Goal: Task Accomplishment & Management: Complete application form

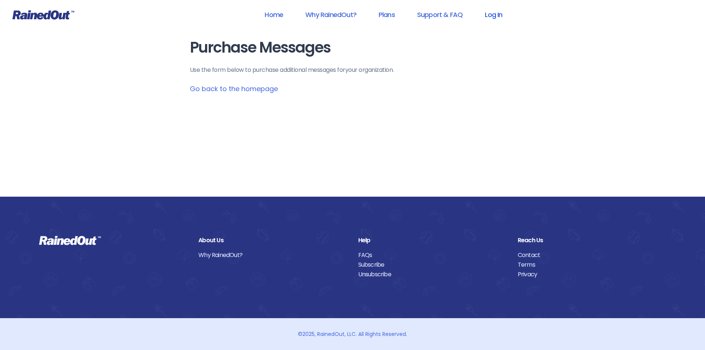
click at [502, 16] on link "Log In" at bounding box center [493, 14] width 37 height 17
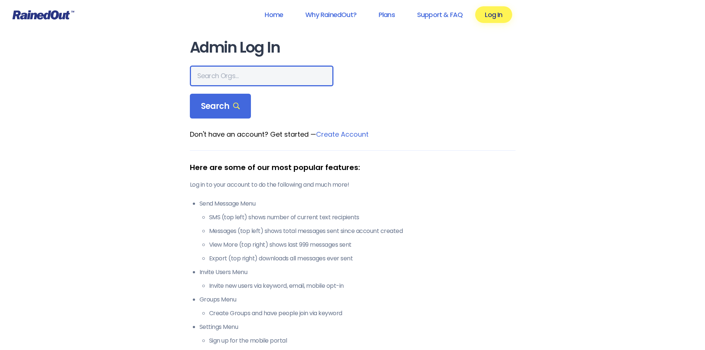
click at [222, 70] on input "text" at bounding box center [262, 75] width 144 height 21
type input "[GEOGRAPHIC_DATA]"
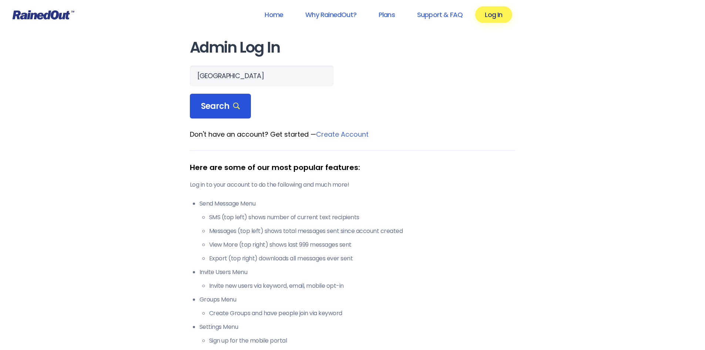
click at [223, 104] on span "Search" at bounding box center [220, 106] width 39 height 10
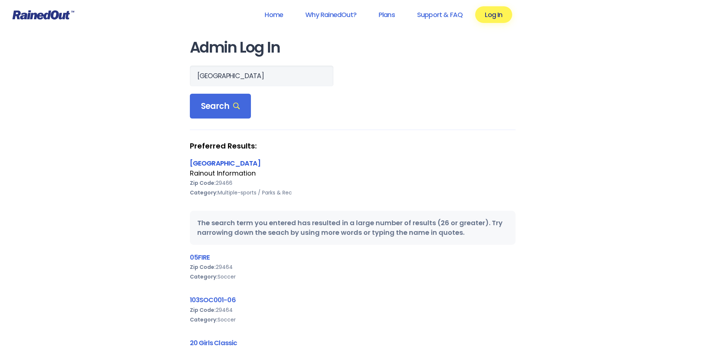
click at [260, 163] on link "[GEOGRAPHIC_DATA]" at bounding box center [225, 162] width 71 height 9
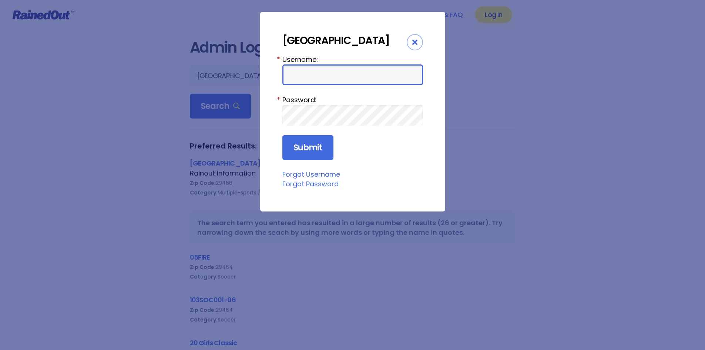
click at [309, 85] on input "Username:" at bounding box center [352, 74] width 141 height 21
type input "MPRD"
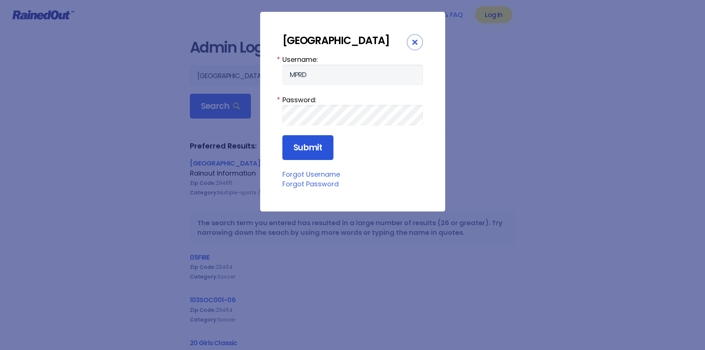
click at [290, 160] on input "Submit" at bounding box center [307, 147] width 51 height 25
